Goal: Task Accomplishment & Management: Manage account settings

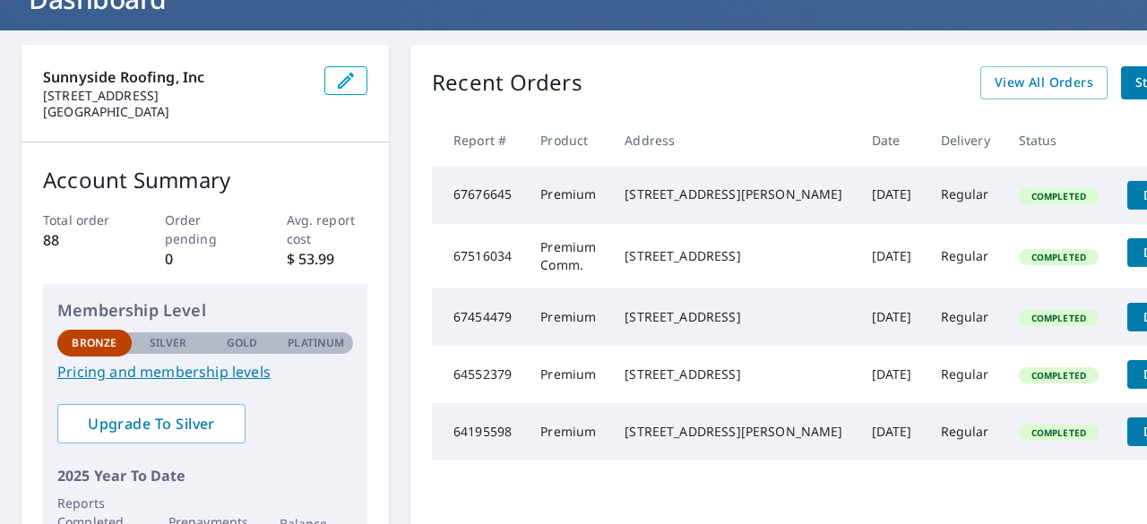
scroll to position [90, 0]
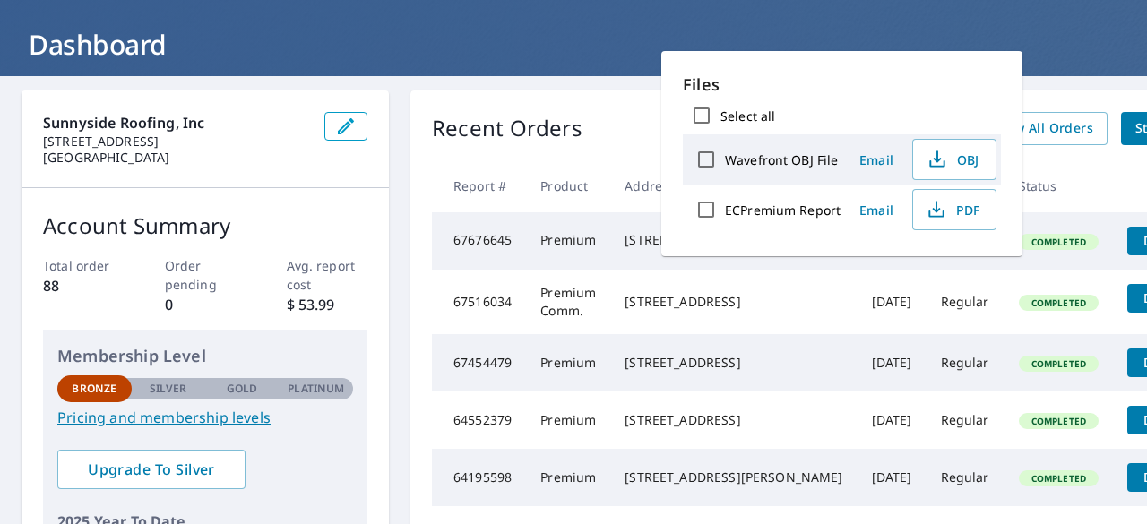
click at [403, 85] on div "Sunnyside Roofing, Inc [STREET_ADDRESS] Account Summary Total order 88 Order pe…" at bounding box center [573, 456] width 1147 height 761
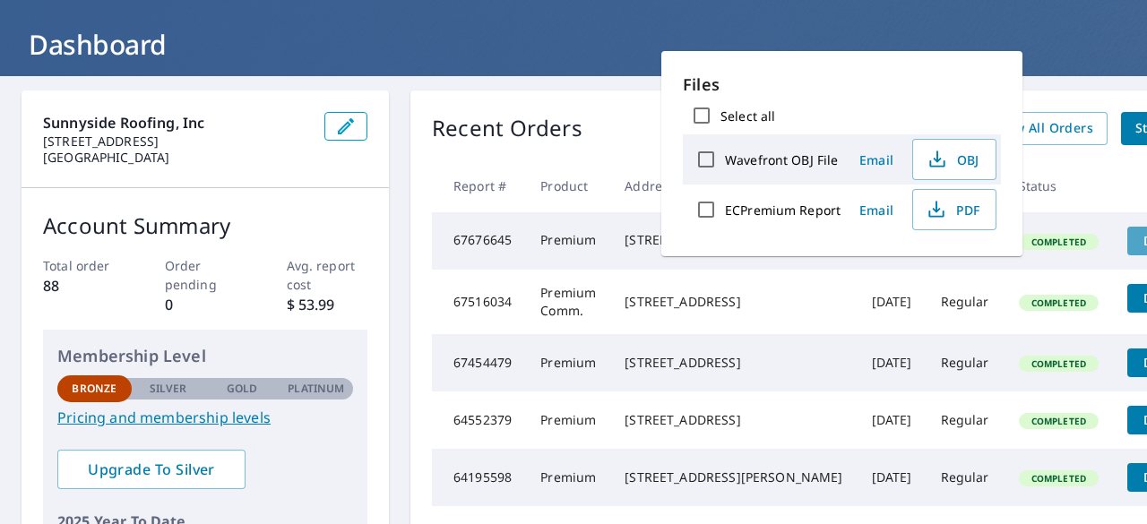
click at [1138, 239] on span "Details" at bounding box center [1165, 240] width 54 height 17
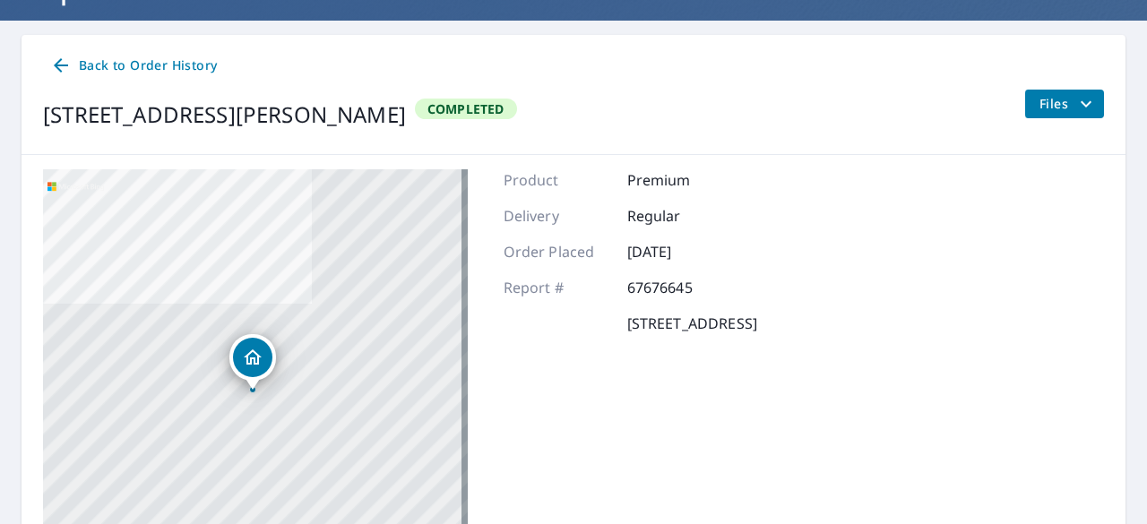
scroll to position [42, 0]
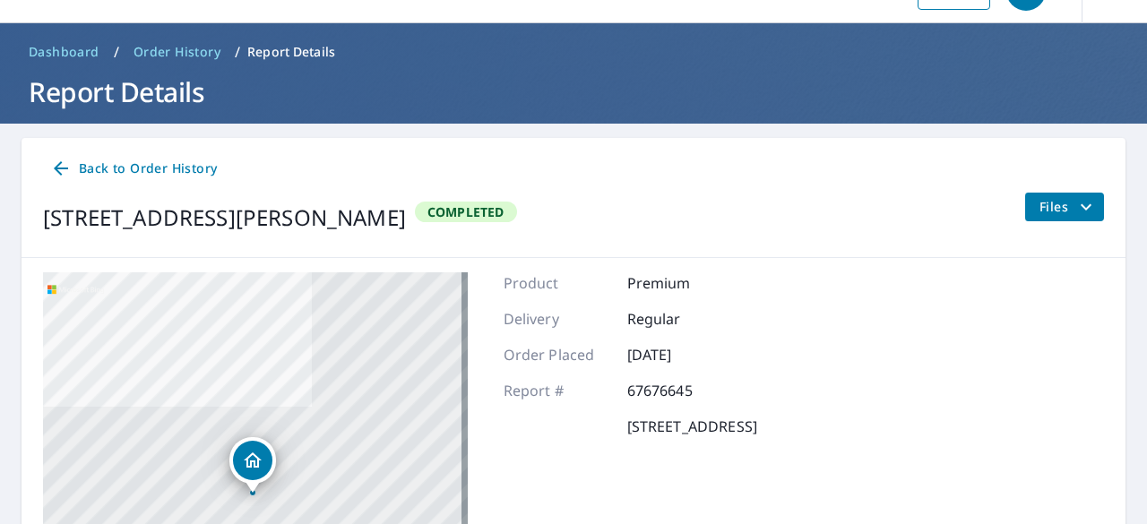
click at [1052, 215] on span "Files" at bounding box center [1068, 207] width 57 height 22
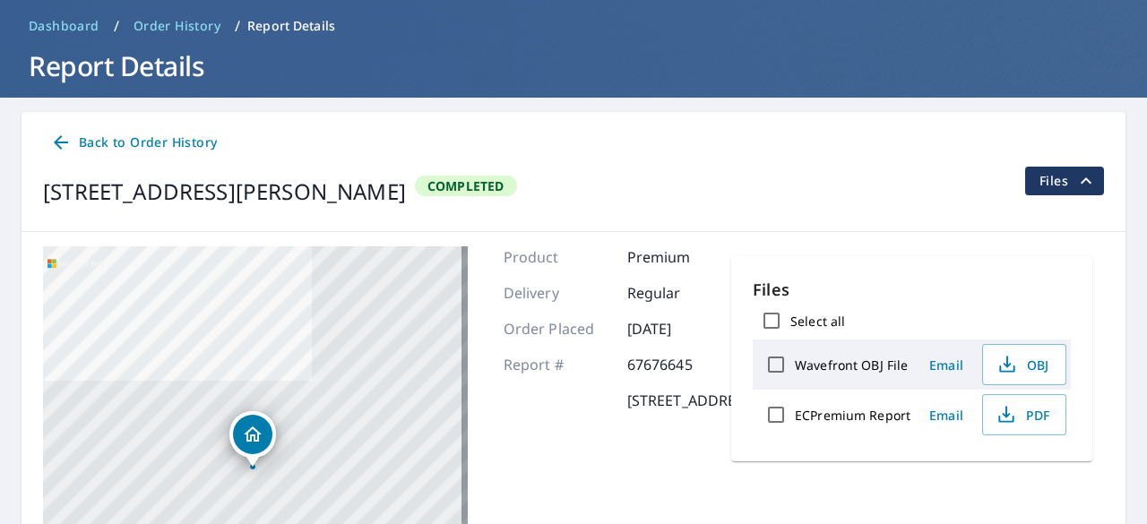
scroll to position [0, 0]
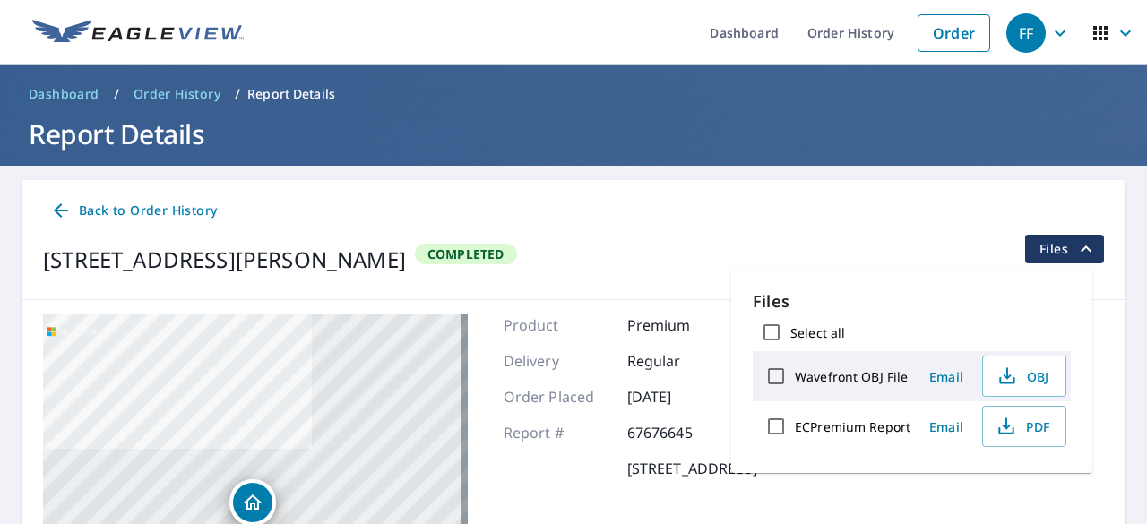
click at [782, 338] on input "Select all" at bounding box center [772, 333] width 38 height 38
checkbox input "true"
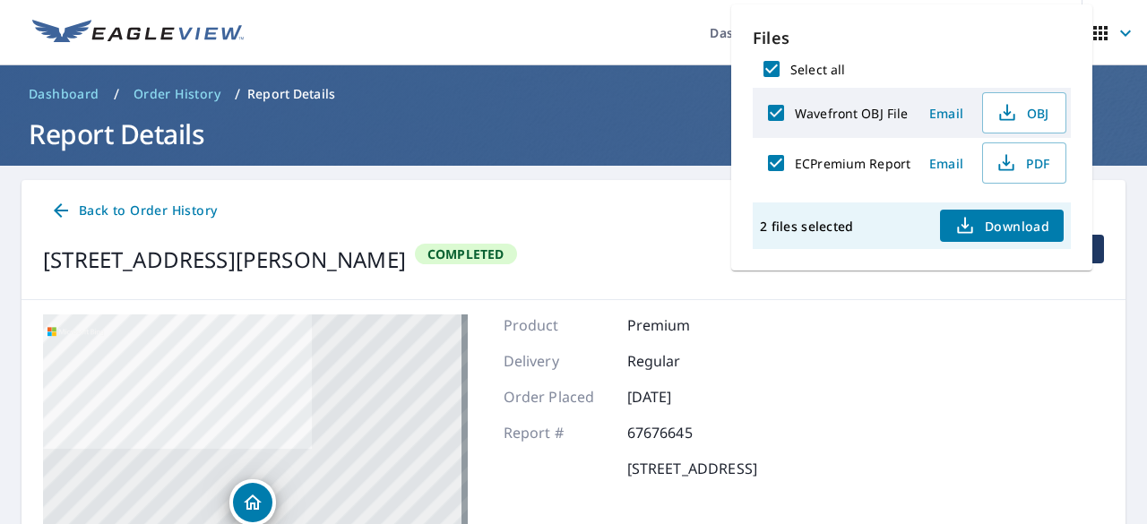
click at [776, 115] on input "Wavefront OBJ File" at bounding box center [776, 113] width 38 height 38
checkbox input "false"
click at [774, 162] on input "ECPremium Report" at bounding box center [776, 163] width 38 height 38
checkbox input "false"
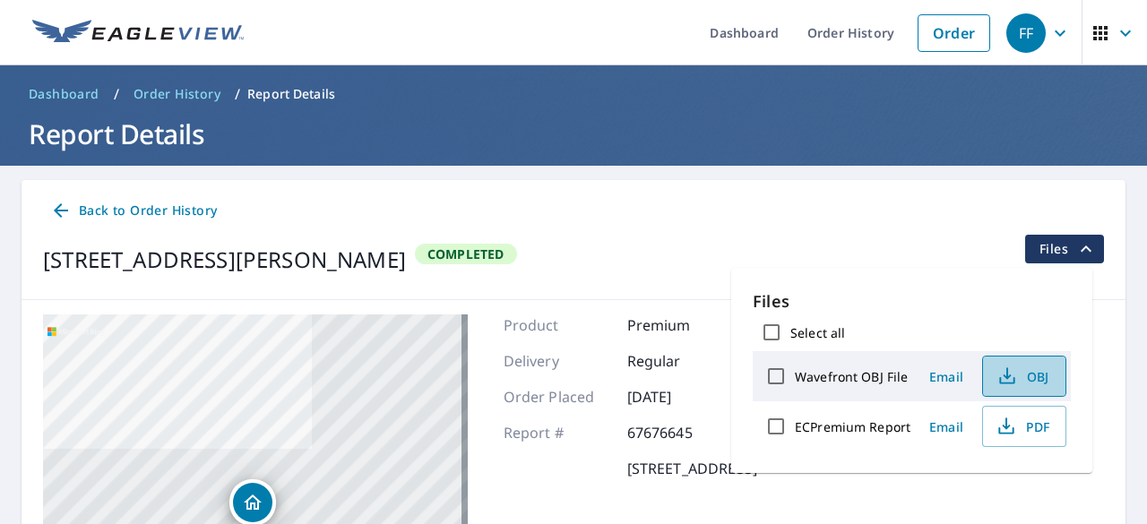
click at [1028, 374] on span "OBJ" at bounding box center [1022, 377] width 57 height 22
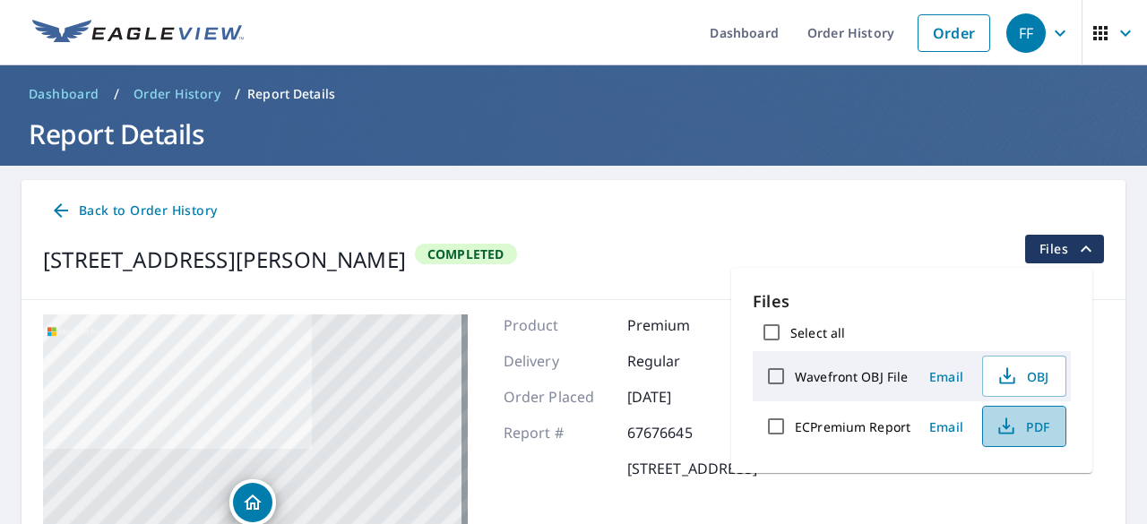
click at [1041, 423] on span "PDF" at bounding box center [1022, 427] width 57 height 22
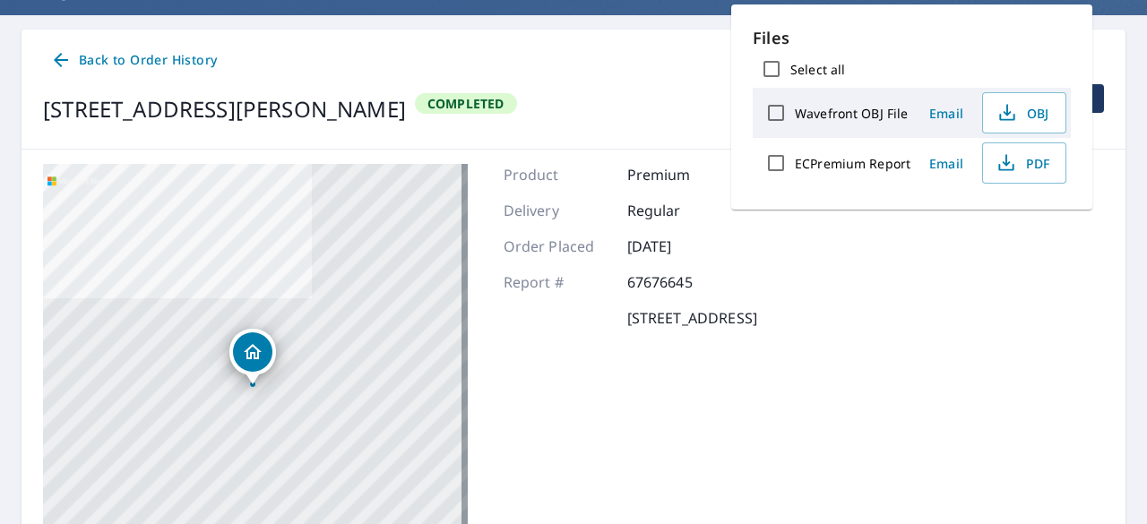
scroll to position [269, 0]
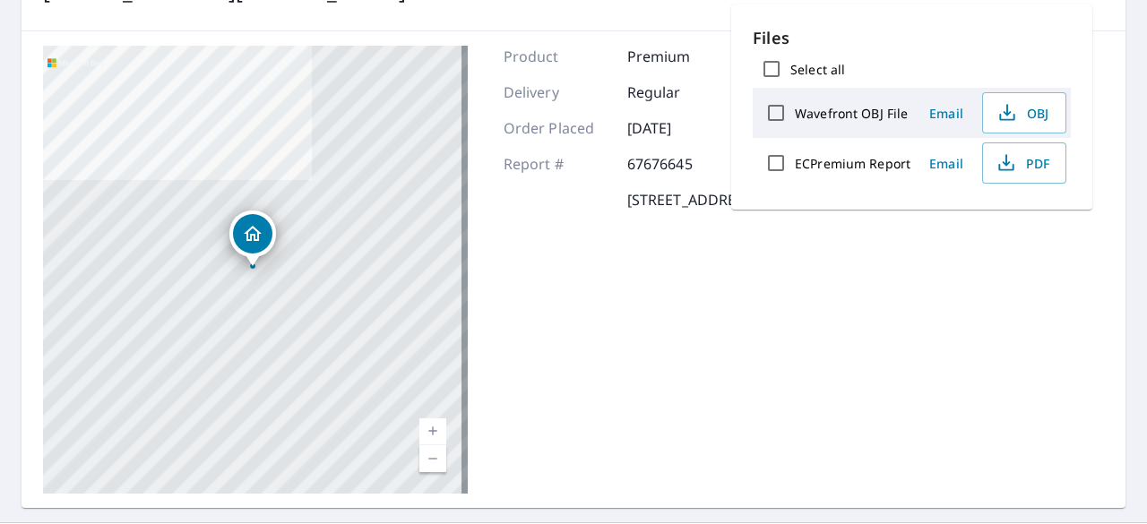
click at [869, 359] on div "509 Manor Dr Salinas, CA 93901 Aerial Road A standard road map Aerial A detaile…" at bounding box center [574, 269] width 1104 height 477
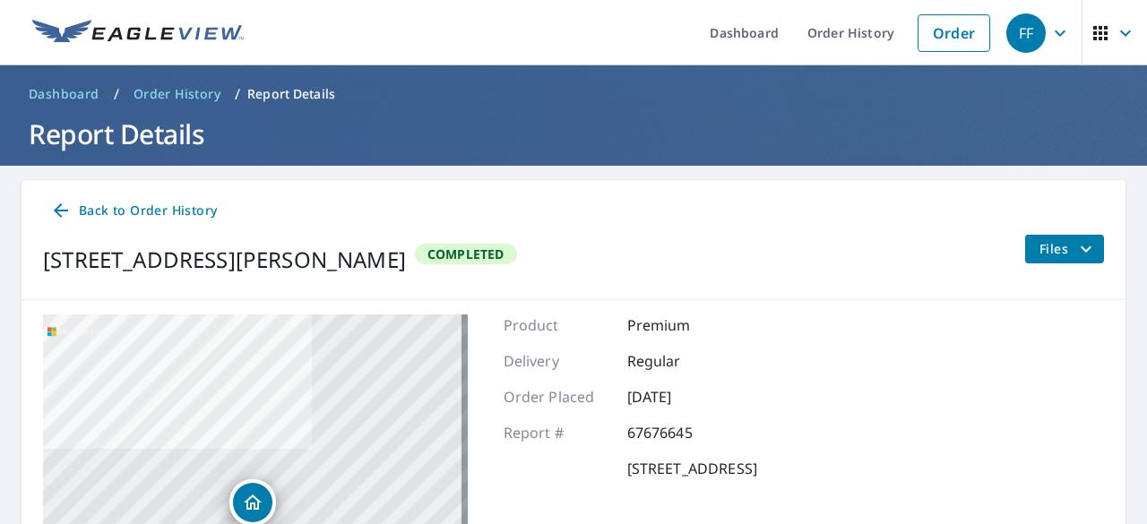
scroll to position [0, 0]
click at [1115, 39] on icon "button" at bounding box center [1126, 33] width 22 height 22
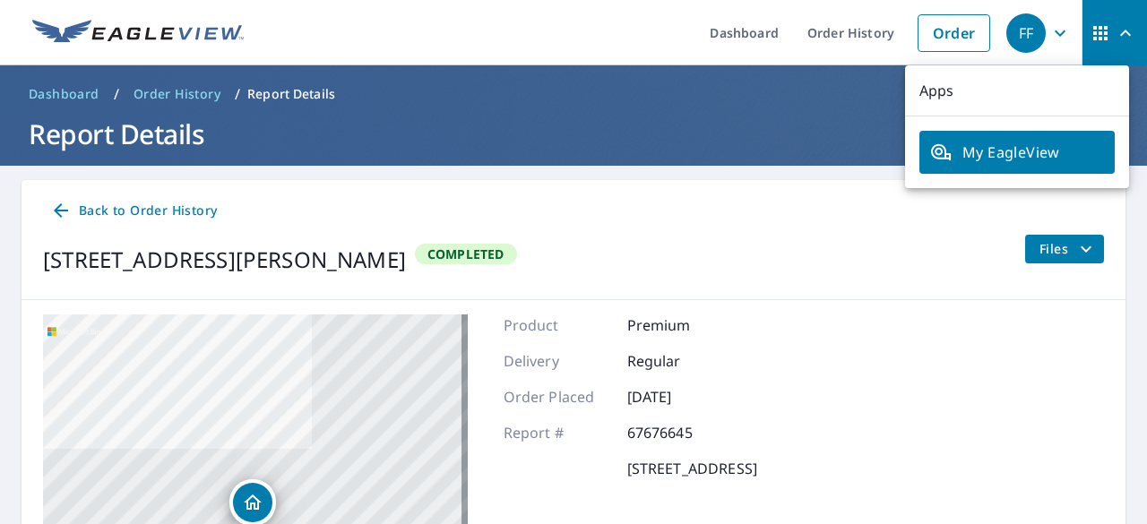
click at [1005, 150] on span "My EagleView" at bounding box center [1017, 153] width 174 height 22
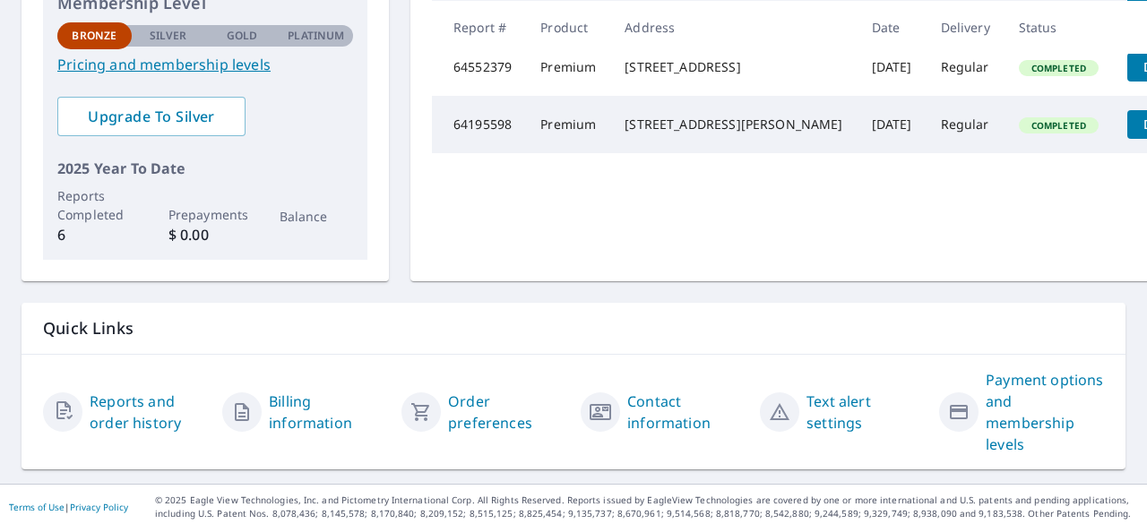
scroll to position [471, 0]
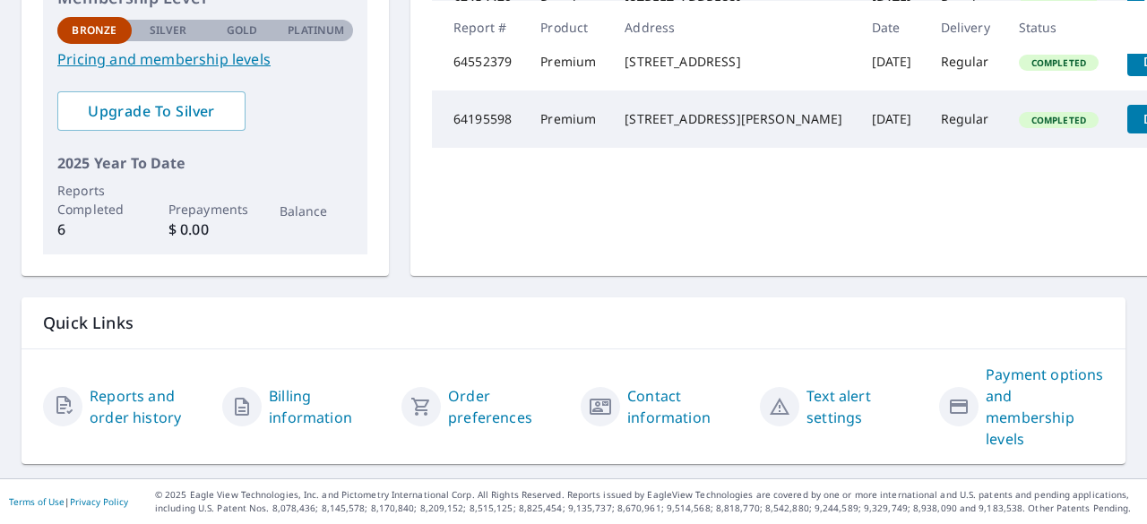
click at [155, 390] on link "Reports and order history" at bounding box center [149, 406] width 118 height 43
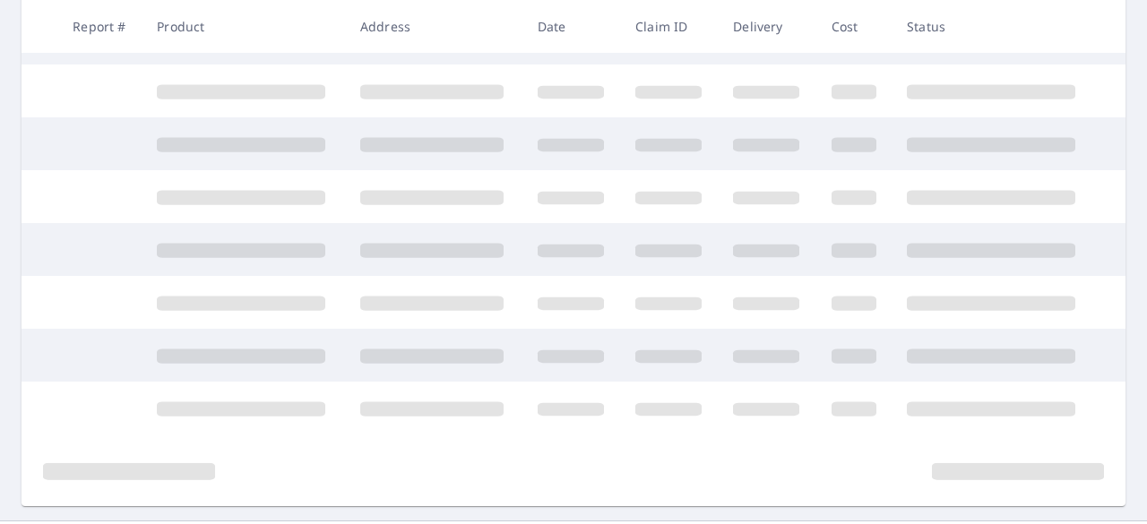
scroll to position [471, 0]
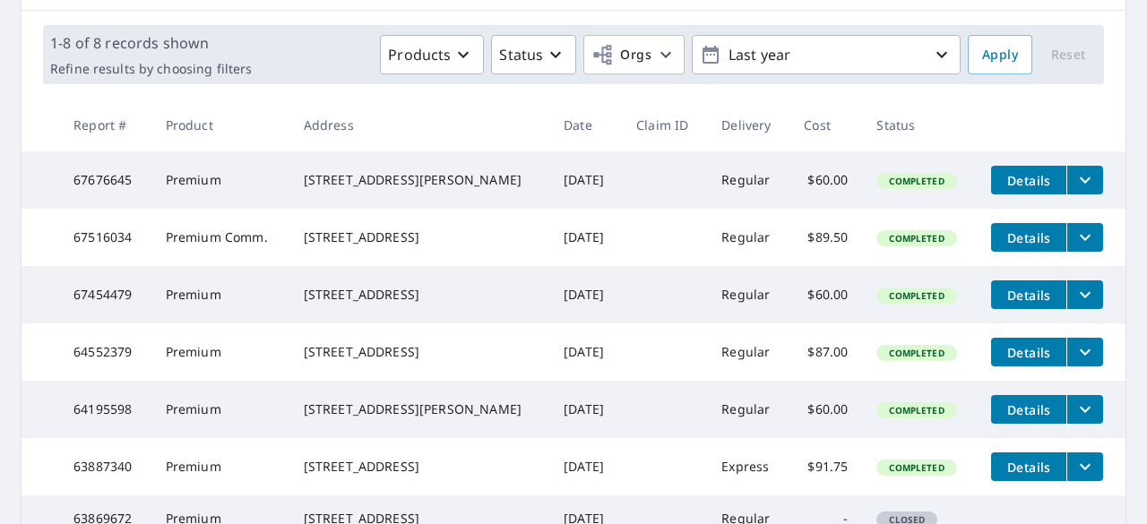
scroll to position [269, 0]
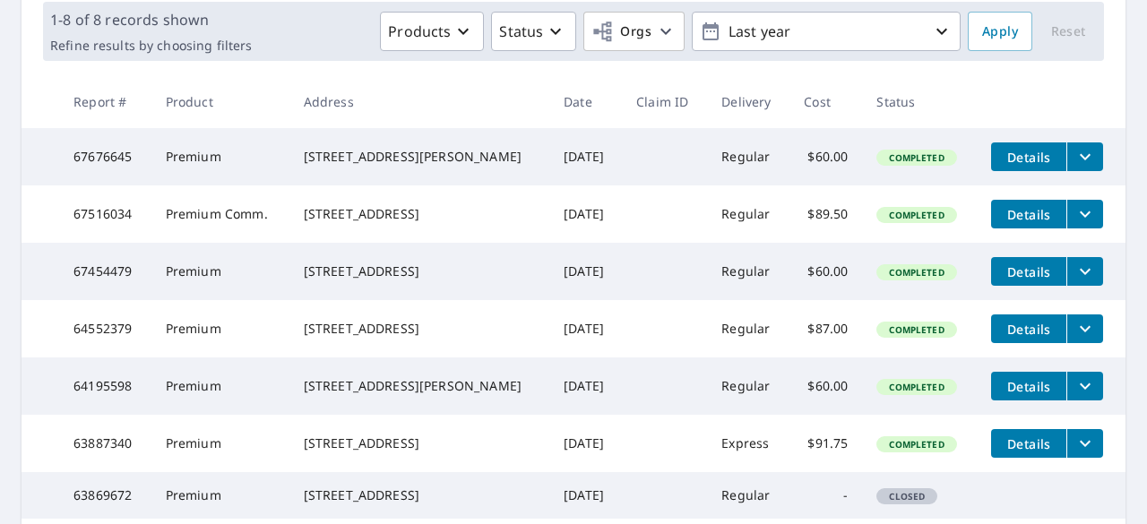
click at [367, 166] on div "[STREET_ADDRESS][PERSON_NAME]" at bounding box center [419, 157] width 231 height 18
click at [1075, 161] on icon "filesDropdownBtn-67676645" at bounding box center [1086, 157] width 22 height 22
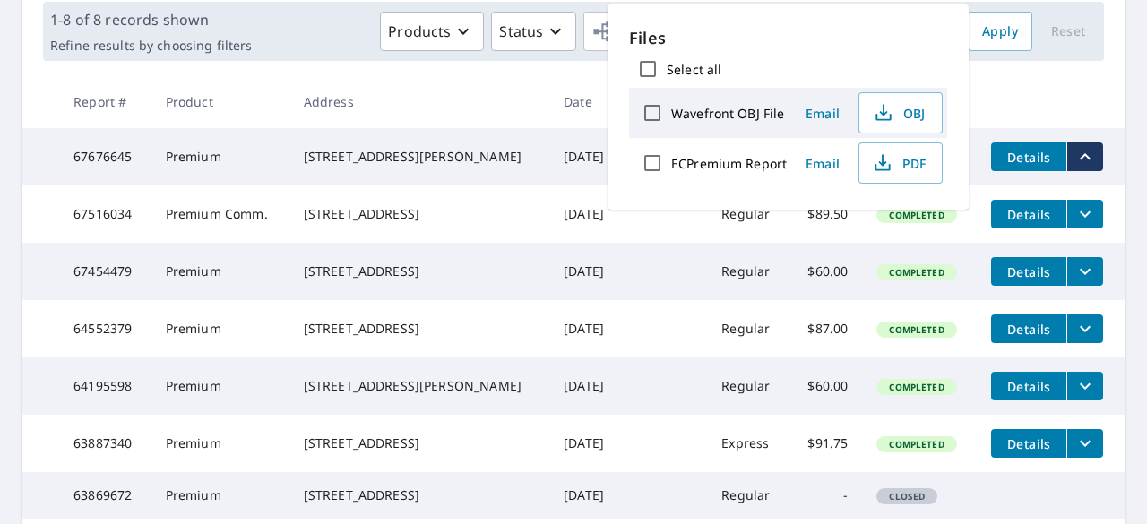
click at [1015, 116] on th at bounding box center [1051, 101] width 149 height 53
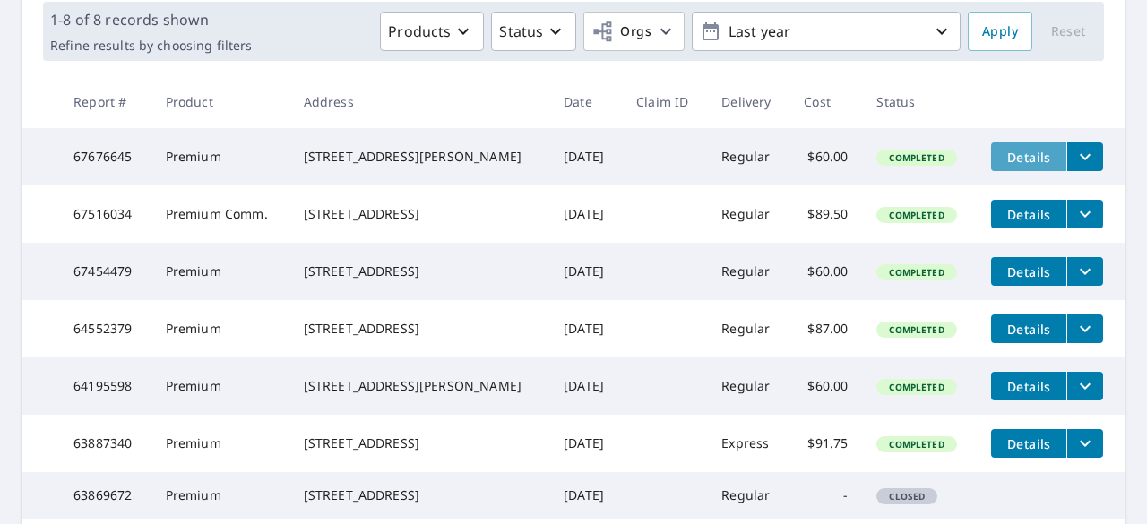
click at [1002, 163] on span "Details" at bounding box center [1029, 157] width 54 height 17
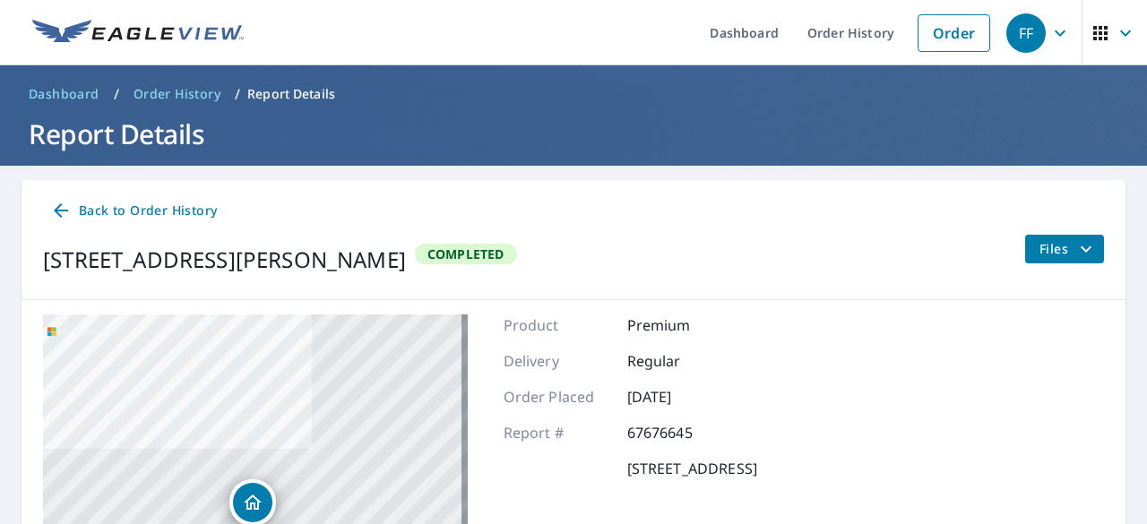
click at [304, 96] on p "Report Details" at bounding box center [291, 94] width 88 height 18
click at [835, 47] on link "Order History" at bounding box center [851, 32] width 116 height 65
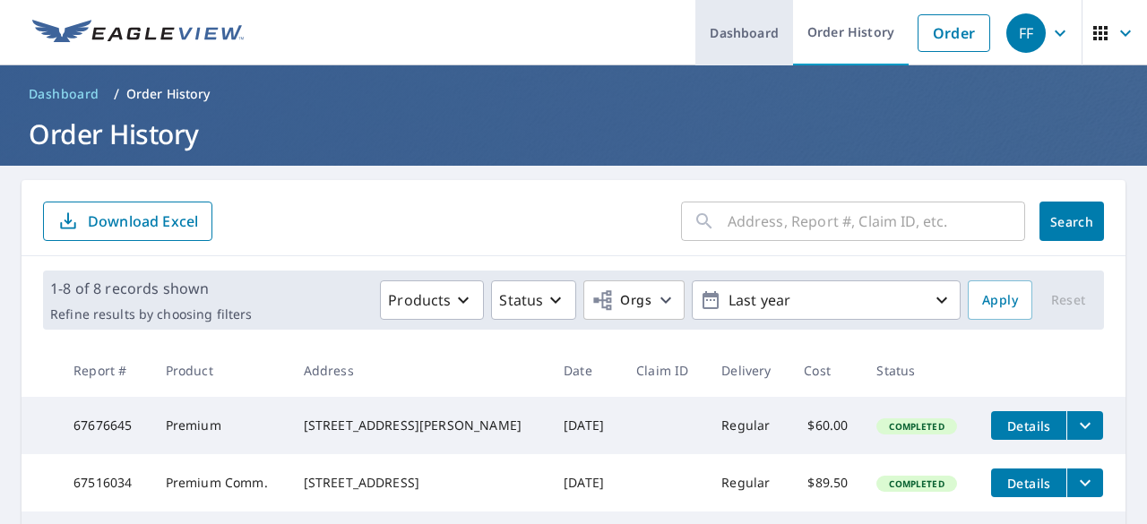
click at [724, 33] on link "Dashboard" at bounding box center [745, 32] width 98 height 65
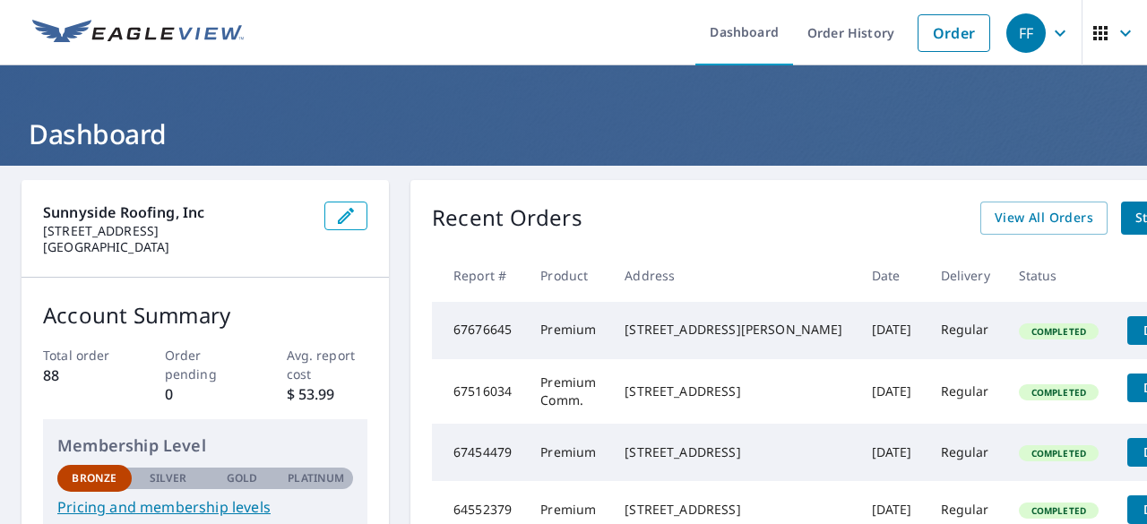
click at [1034, 26] on span "FF" at bounding box center [1041, 33] width 68 height 43
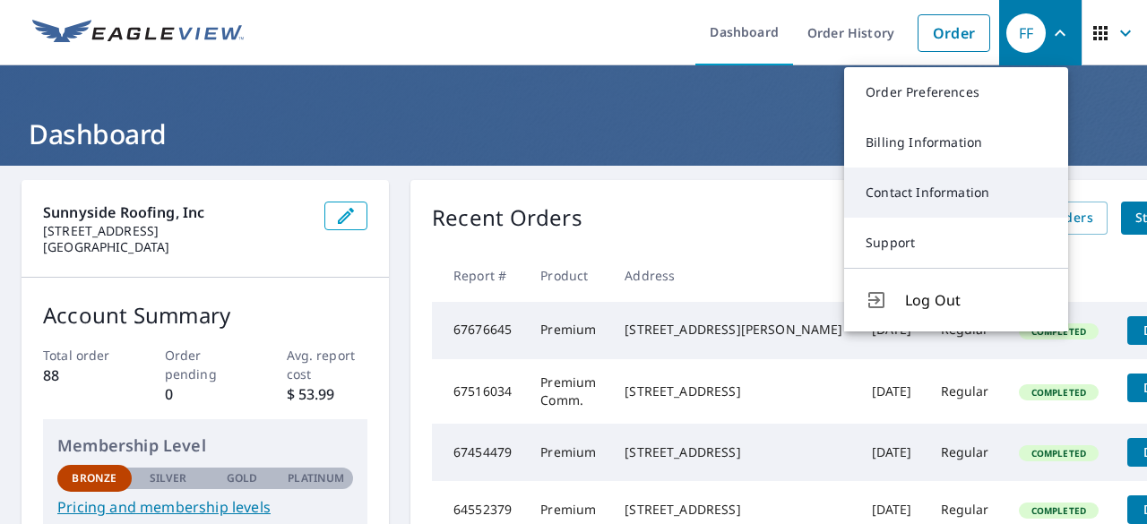
click at [973, 188] on link "Contact Information" at bounding box center [956, 193] width 224 height 50
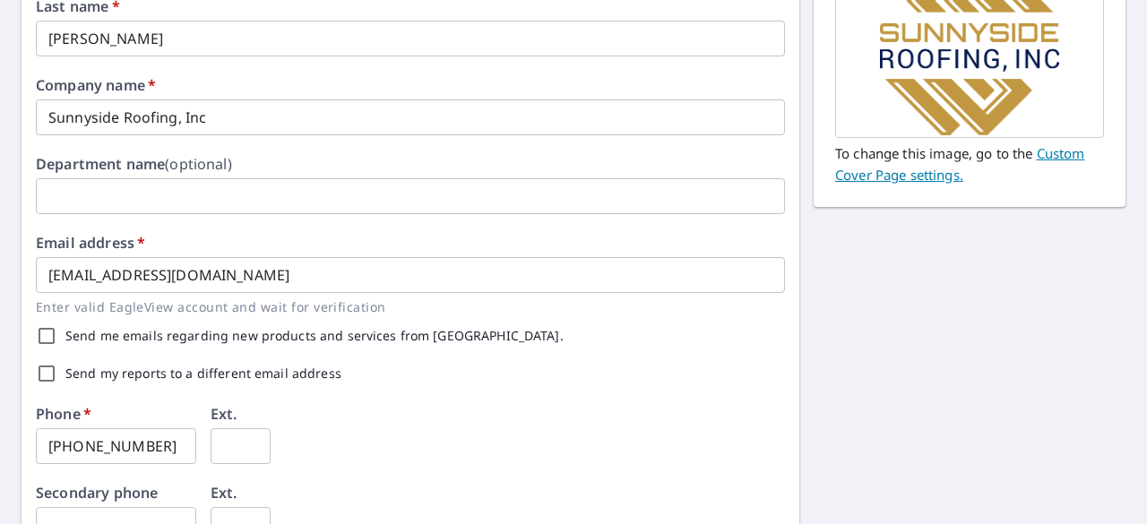
scroll to position [199, 0]
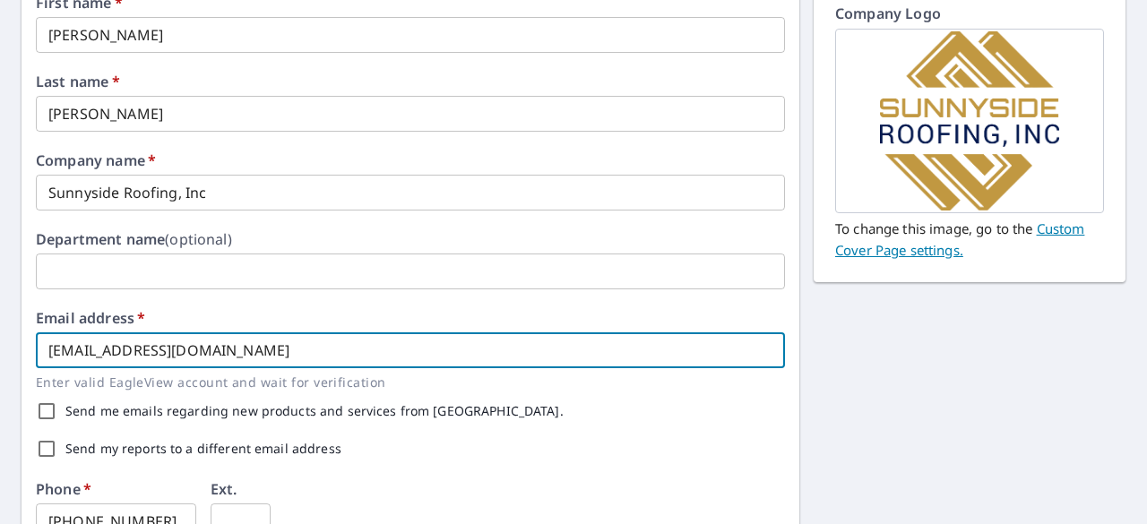
click at [348, 347] on input "sunnysideroof20@gmail.com" at bounding box center [410, 351] width 749 height 36
type input "s"
click at [77, 350] on input "felix@sunnysideroofinginc.com" at bounding box center [410, 351] width 749 height 36
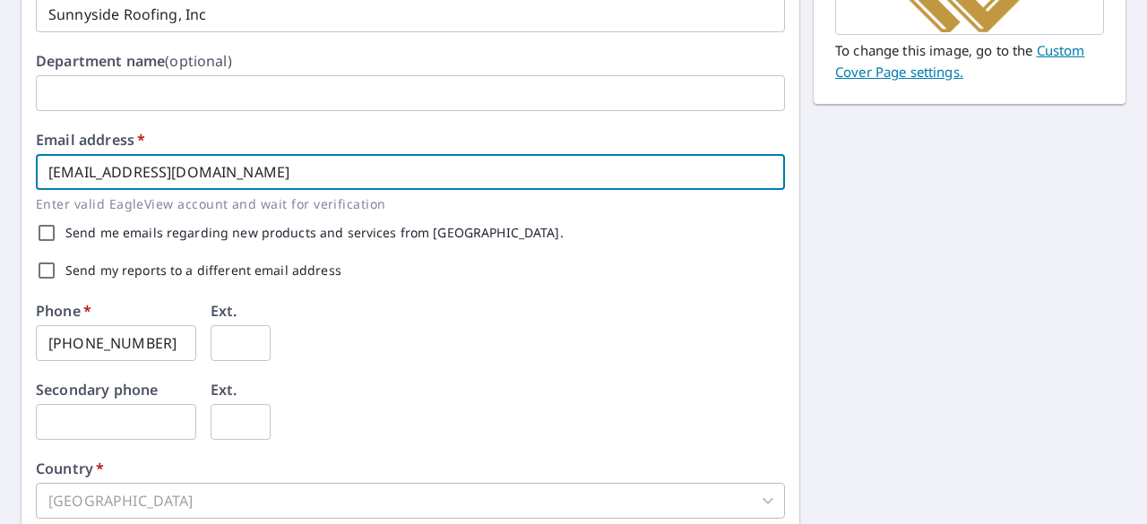
scroll to position [378, 0]
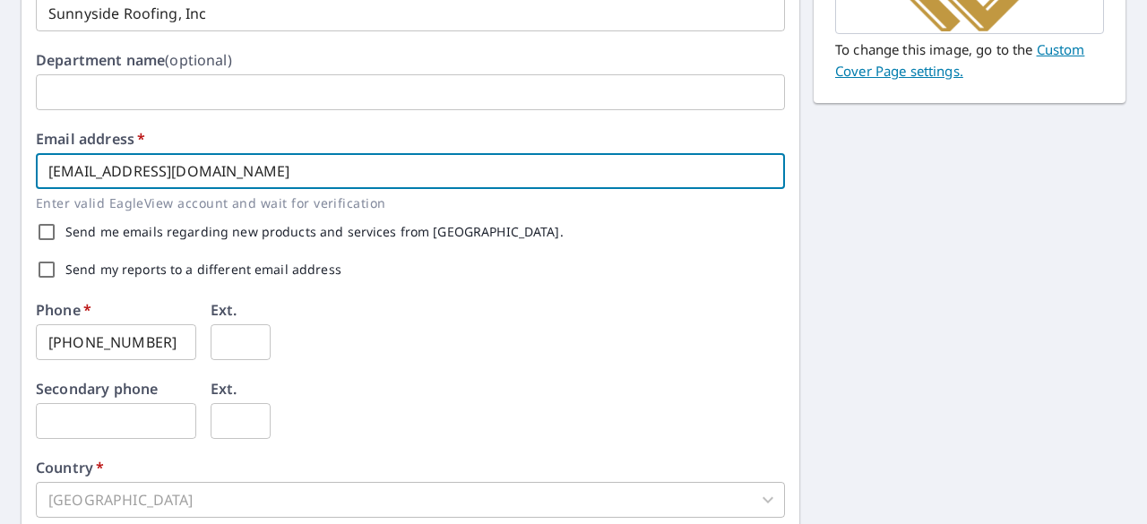
type input "sales1@sunnysideroofinginc.com"
click at [47, 231] on input "Send me emails regarding new products and services from EagleView." at bounding box center [47, 232] width 38 height 38
checkbox input "true"
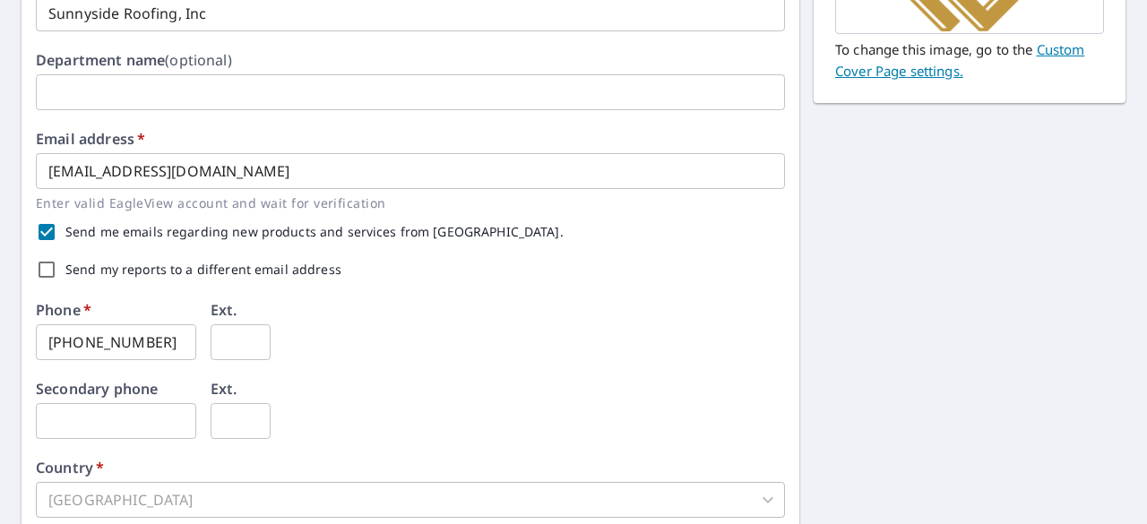
click at [45, 265] on input "Send my reports to a different email address" at bounding box center [47, 270] width 38 height 38
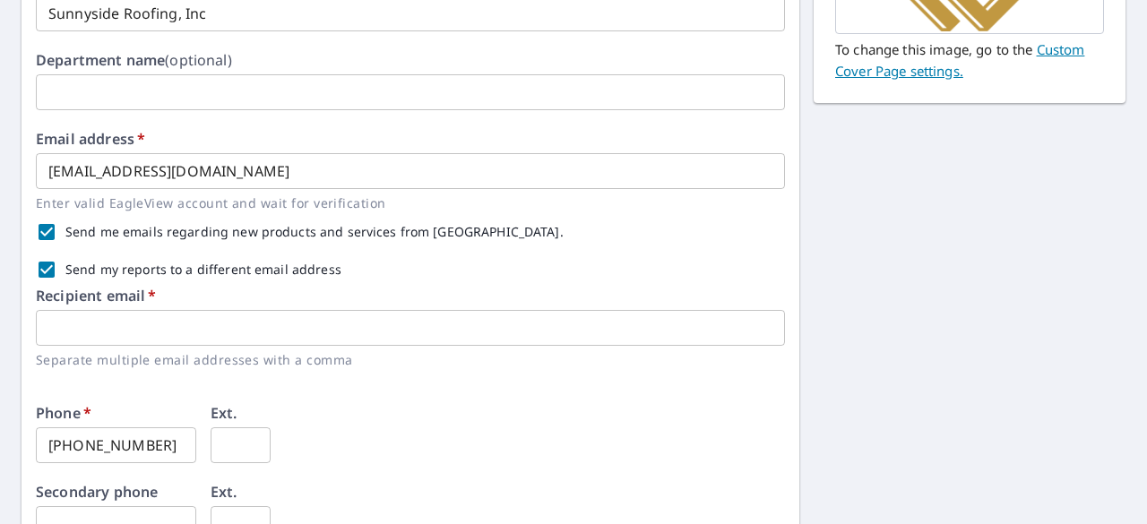
click at [45, 265] on input "Send my reports to a different email address" at bounding box center [47, 270] width 38 height 38
checkbox input "false"
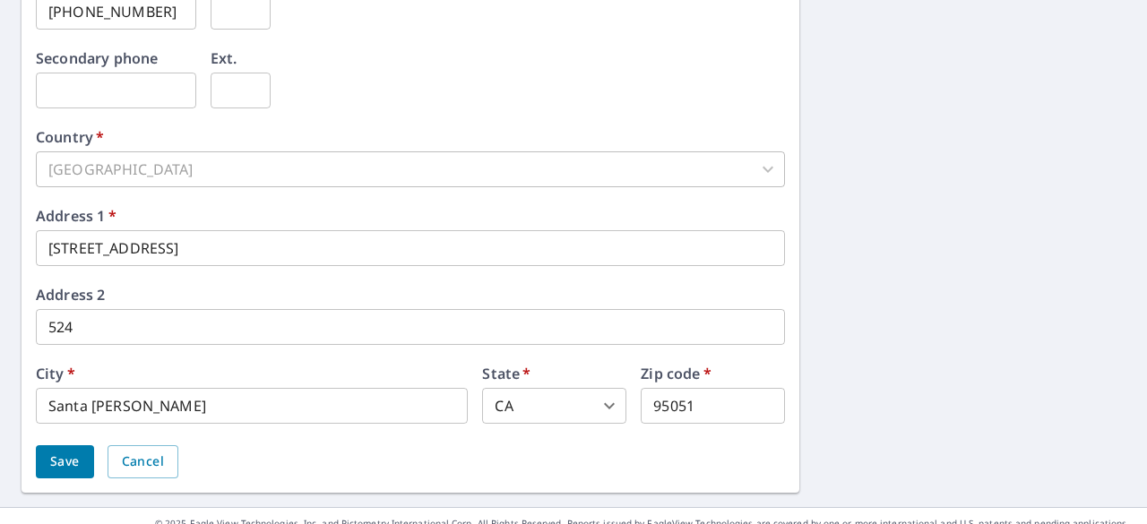
scroll to position [737, 0]
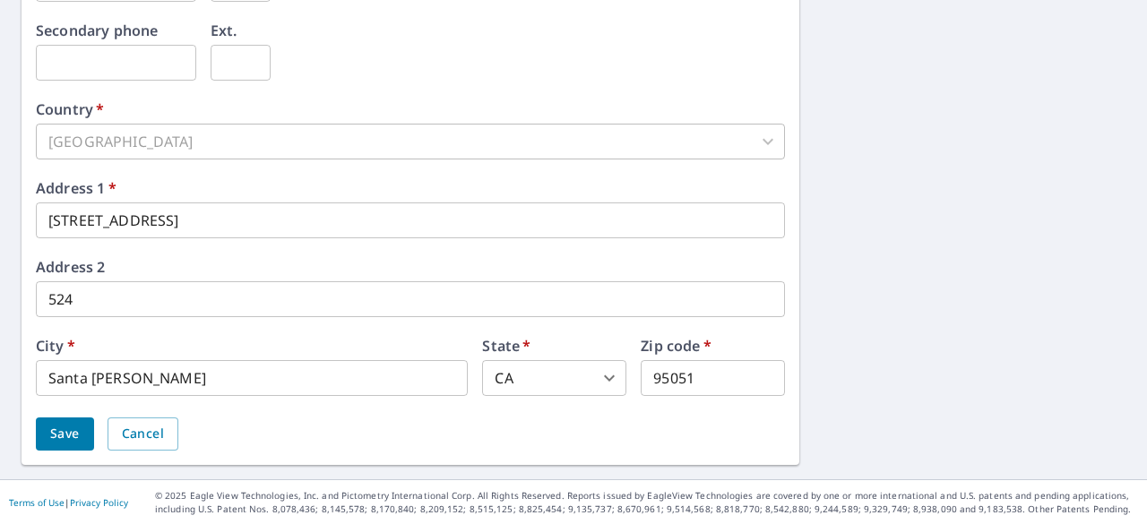
click at [58, 439] on span "Save" at bounding box center [65, 434] width 30 height 22
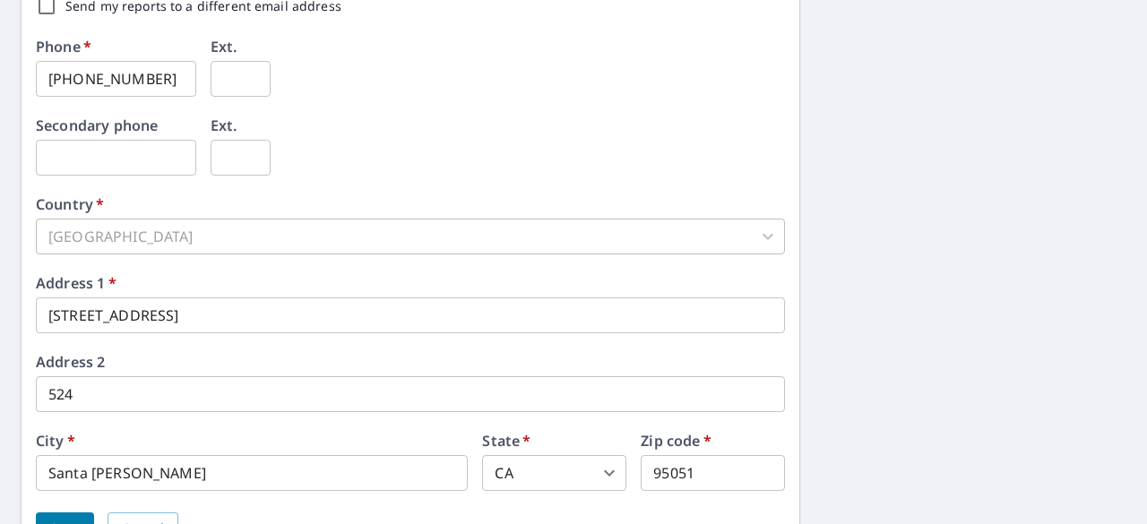
scroll to position [782, 0]
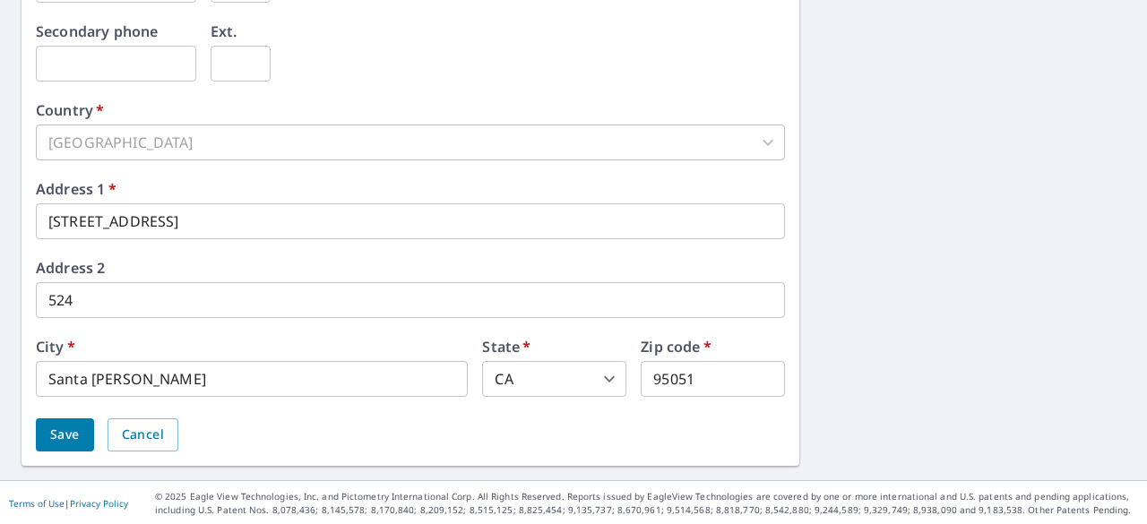
click at [63, 429] on span "Save" at bounding box center [65, 435] width 30 height 22
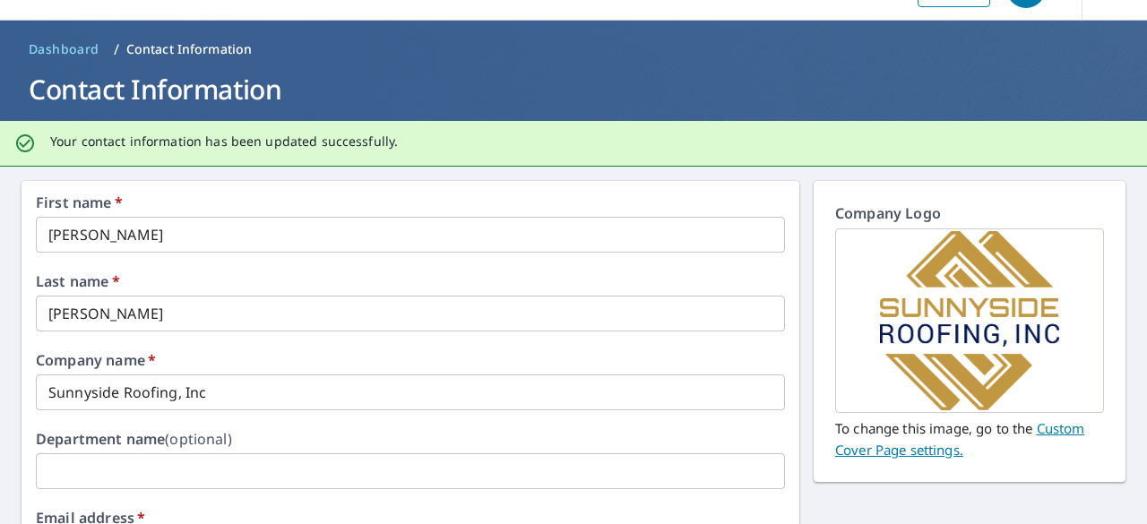
scroll to position [0, 0]
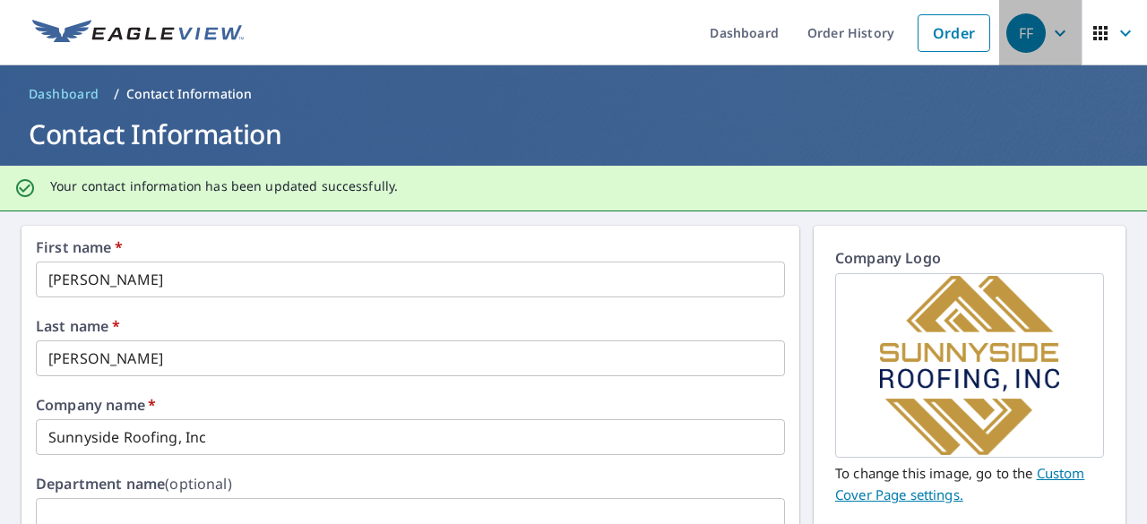
click at [1015, 37] on div "FF" at bounding box center [1026, 32] width 39 height 39
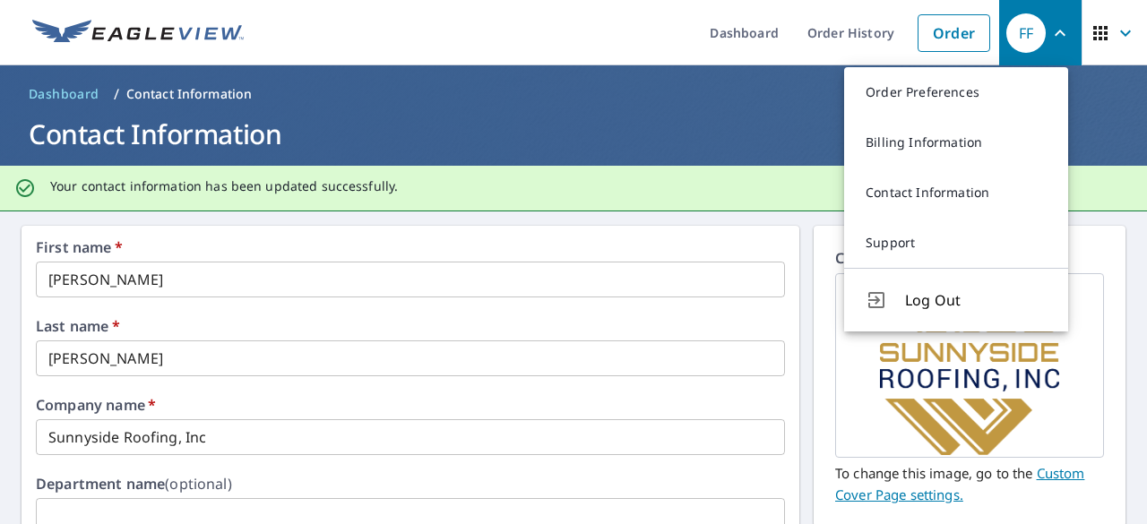
click at [1097, 30] on icon "button" at bounding box center [1101, 33] width 22 height 22
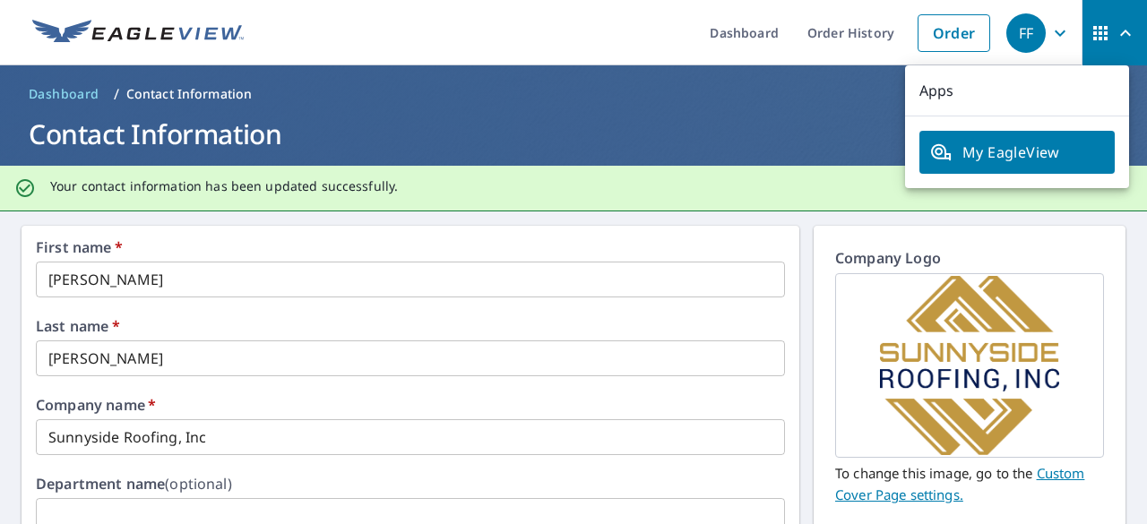
click at [1081, 156] on span "My EagleView" at bounding box center [1017, 153] width 174 height 22
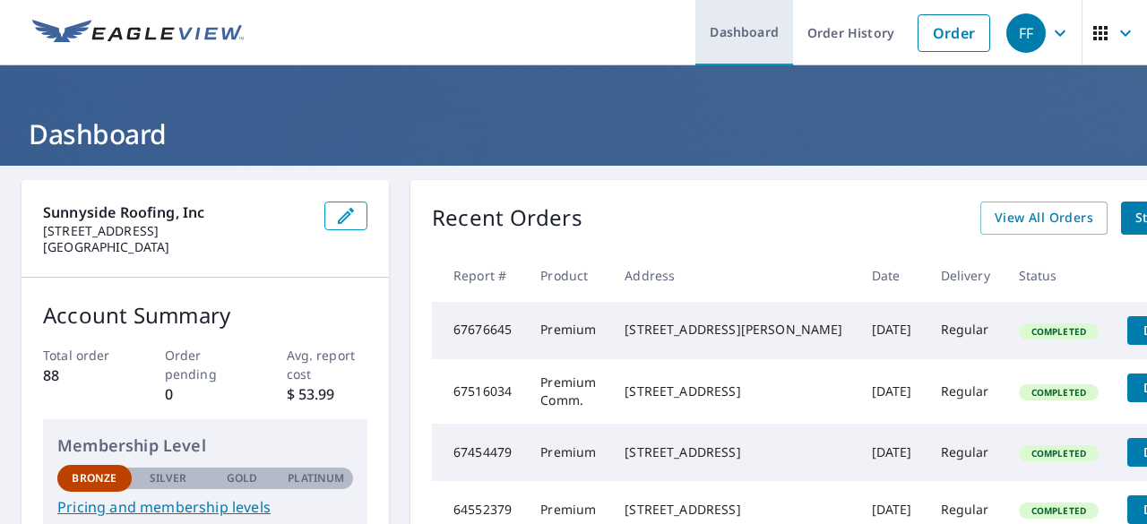
click at [697, 40] on link "Dashboard" at bounding box center [745, 32] width 98 height 65
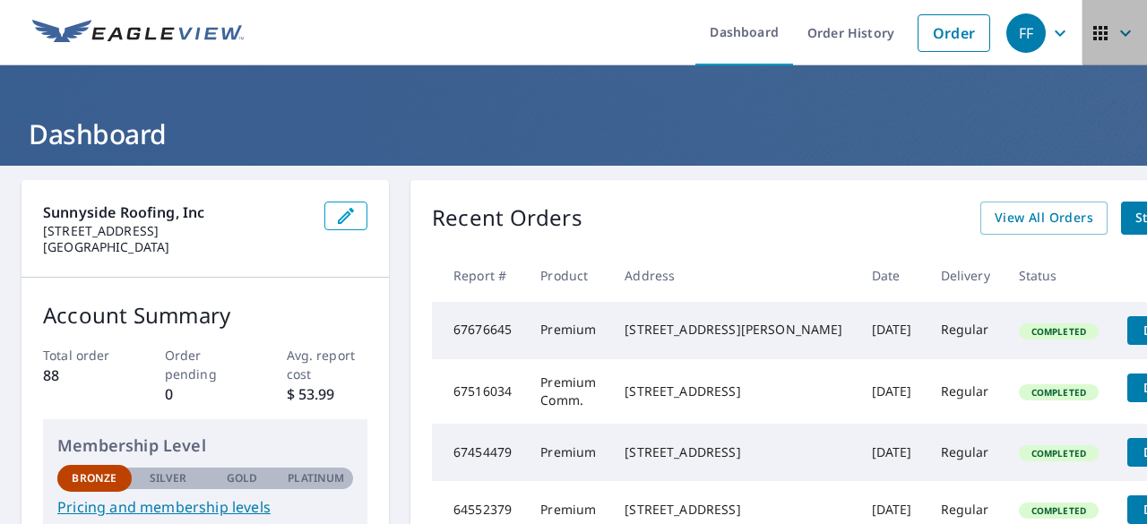
click at [1093, 31] on icon "button" at bounding box center [1100, 33] width 14 height 14
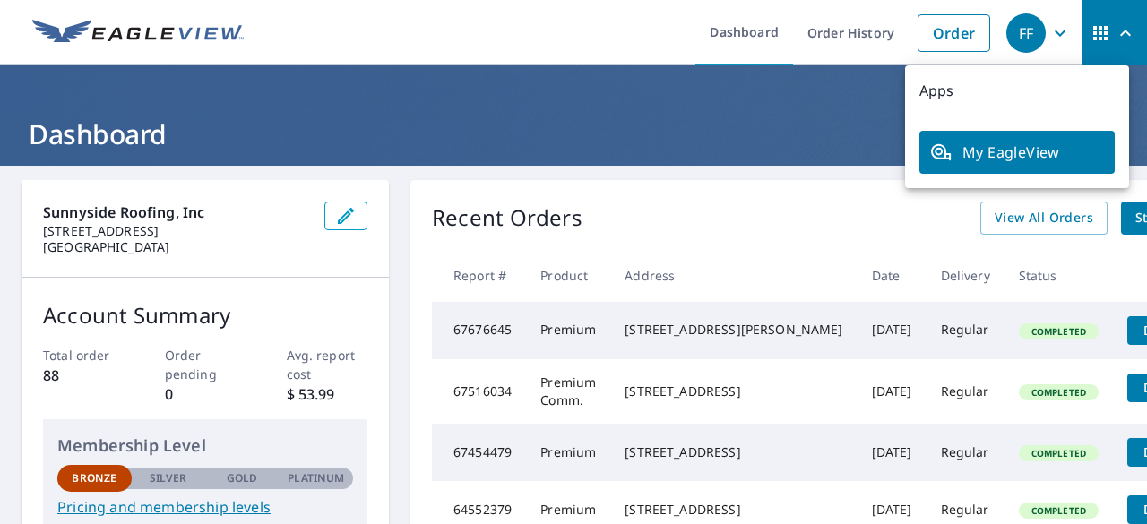
click at [1030, 30] on div "FF" at bounding box center [1026, 32] width 39 height 39
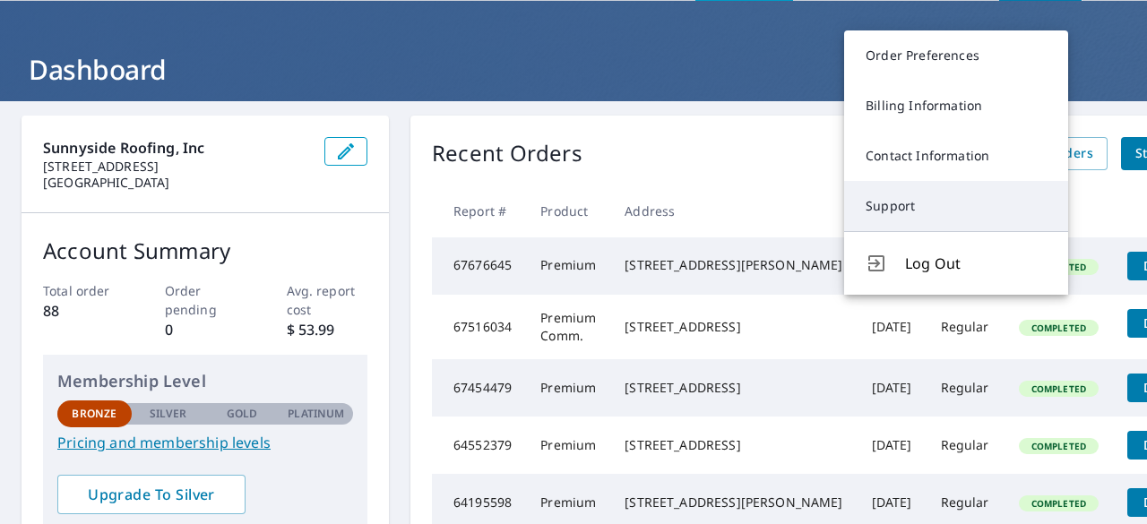
scroll to position [90, 0]
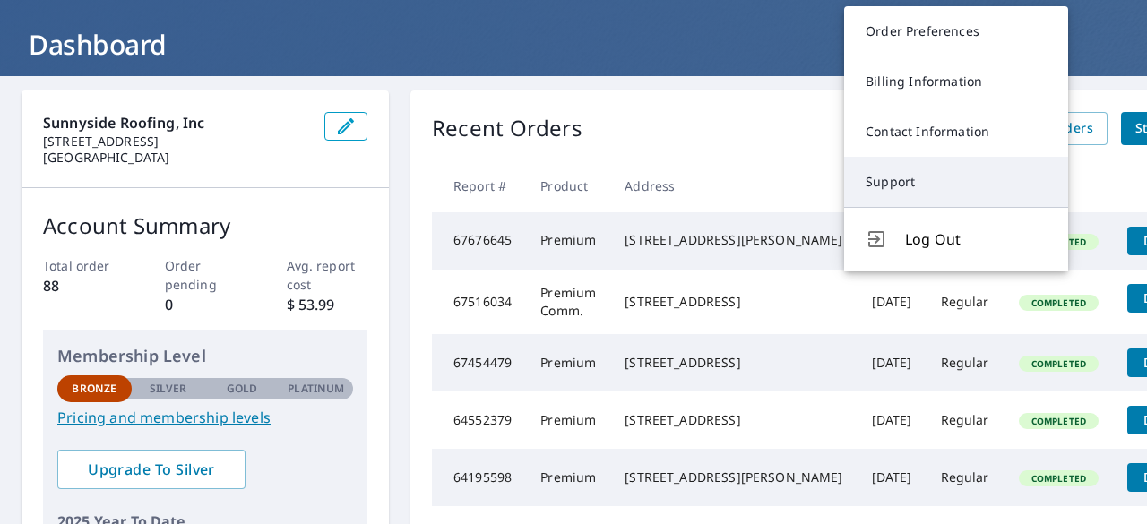
click at [916, 186] on link "Support" at bounding box center [956, 182] width 224 height 50
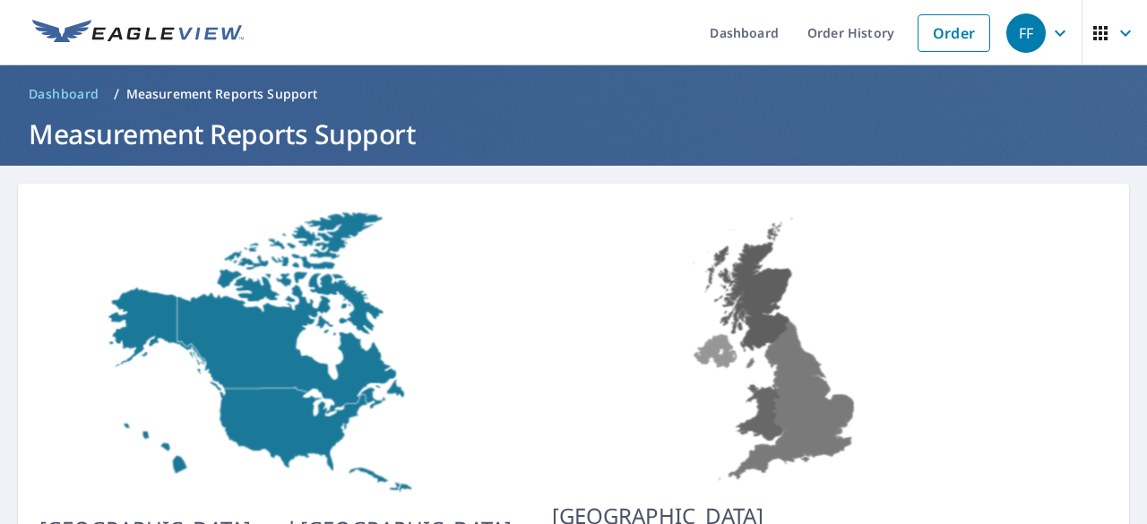
click at [1023, 20] on div "FF" at bounding box center [1026, 32] width 39 height 39
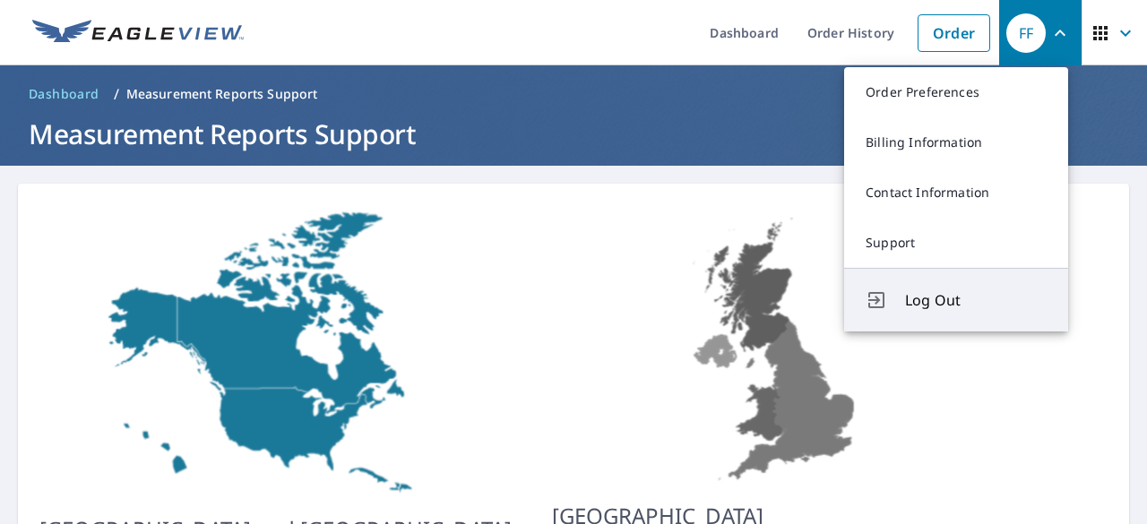
click at [905, 302] on span "Log Out" at bounding box center [976, 300] width 142 height 22
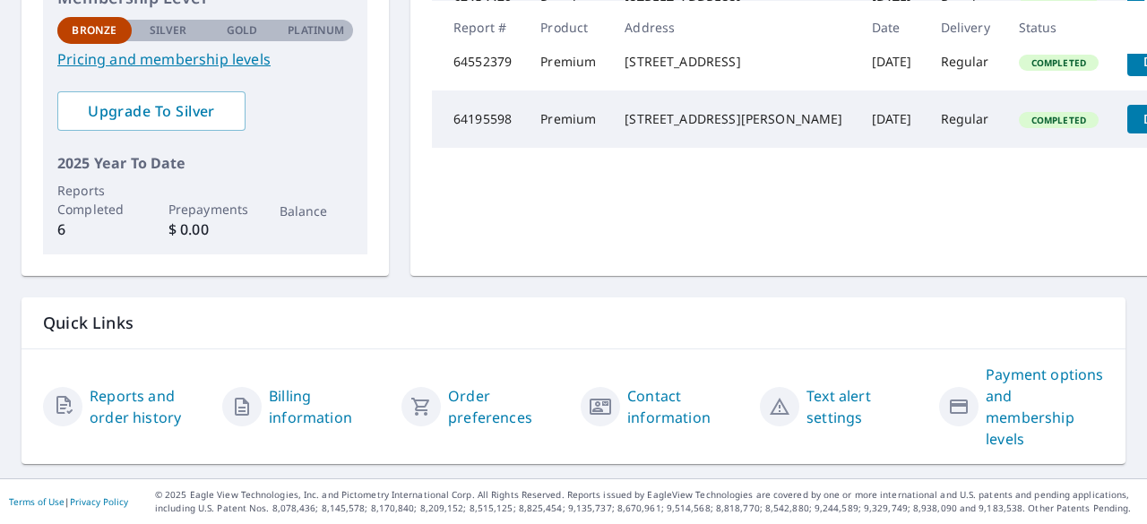
scroll to position [471, 0]
click at [642, 408] on link "Contact information" at bounding box center [686, 406] width 118 height 43
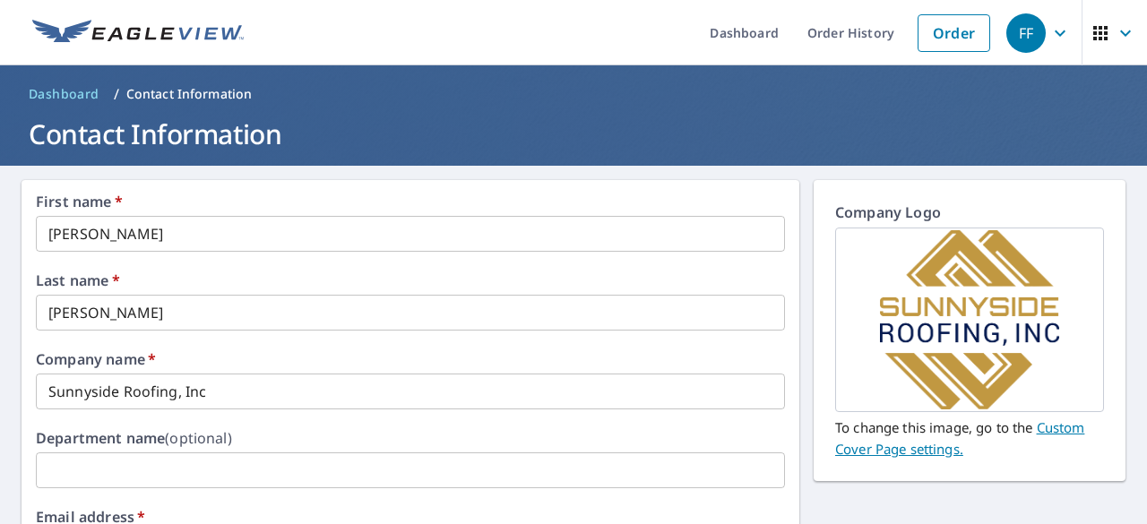
click at [168, 94] on p "Contact Information" at bounding box center [189, 94] width 126 height 18
click at [80, 96] on span "Dashboard" at bounding box center [64, 94] width 71 height 18
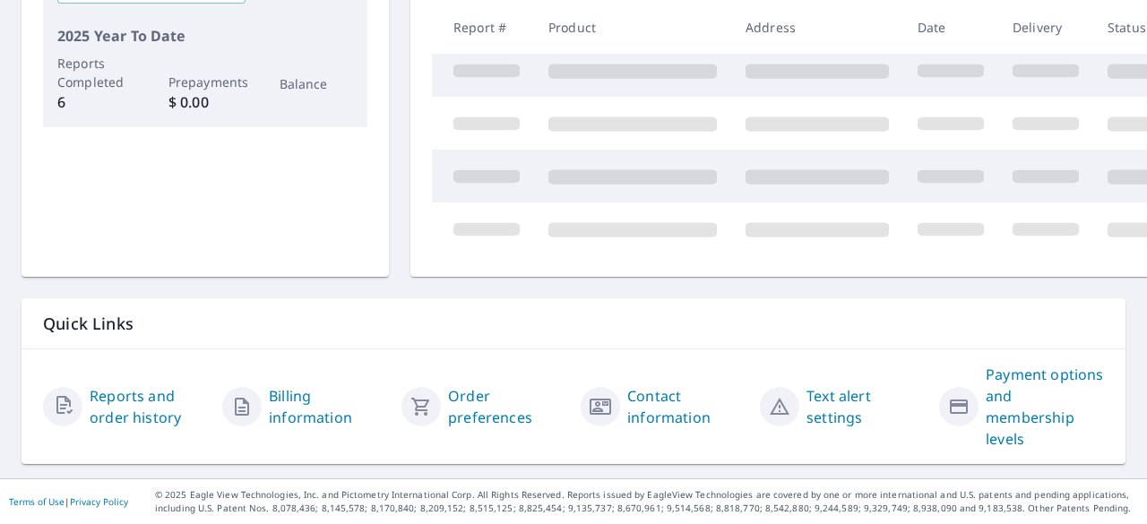
scroll to position [471, 0]
